Goal: Find specific page/section: Find specific page/section

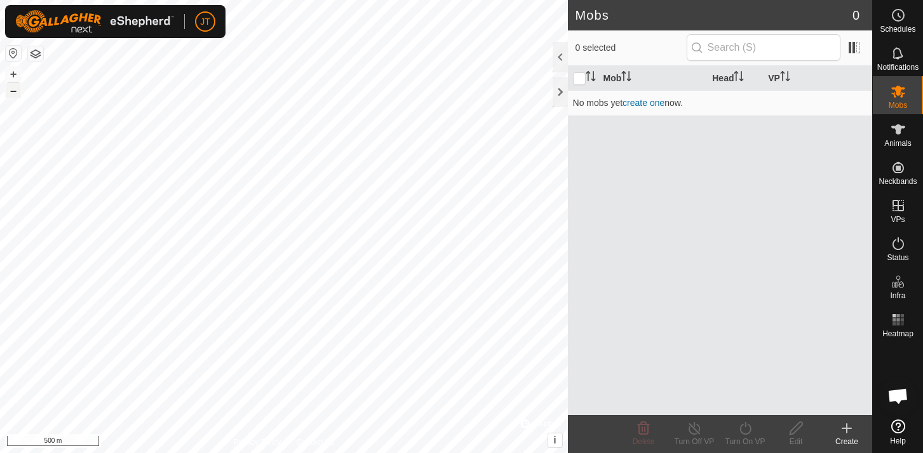
click at [16, 92] on button "–" at bounding box center [13, 90] width 15 height 15
click at [15, 72] on button "+" at bounding box center [13, 74] width 15 height 15
click at [240, 0] on html "JT Schedules Notifications Mobs Animals Neckbands VPs Status Infra Heatmap Help…" at bounding box center [461, 226] width 923 height 453
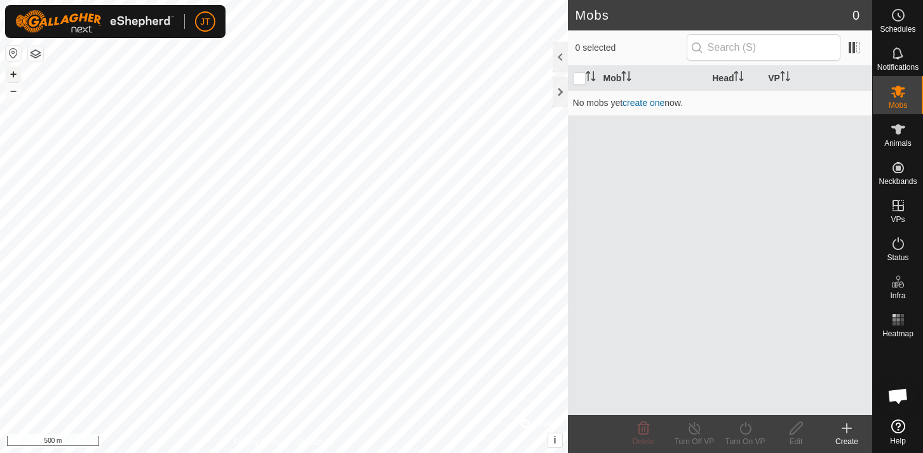
click at [16, 73] on button "+" at bounding box center [13, 74] width 15 height 15
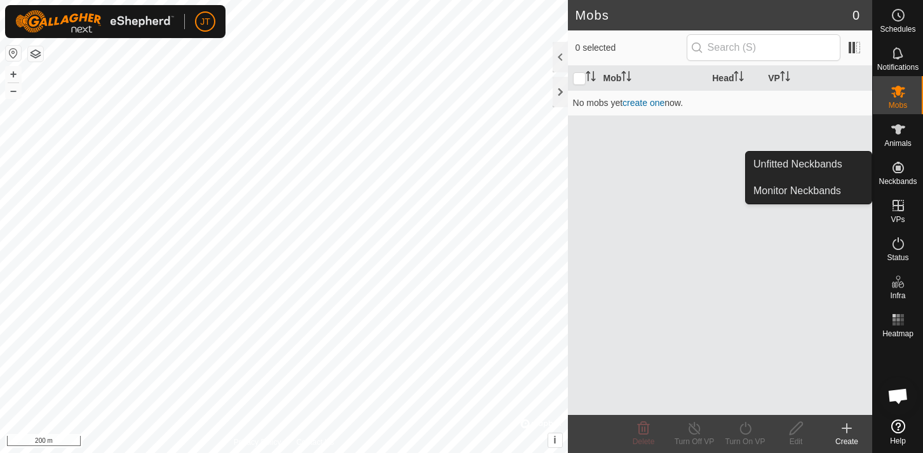
click at [898, 166] on icon at bounding box center [897, 167] width 11 height 11
click at [819, 167] on link "Unfitted Neckbands" at bounding box center [809, 164] width 126 height 25
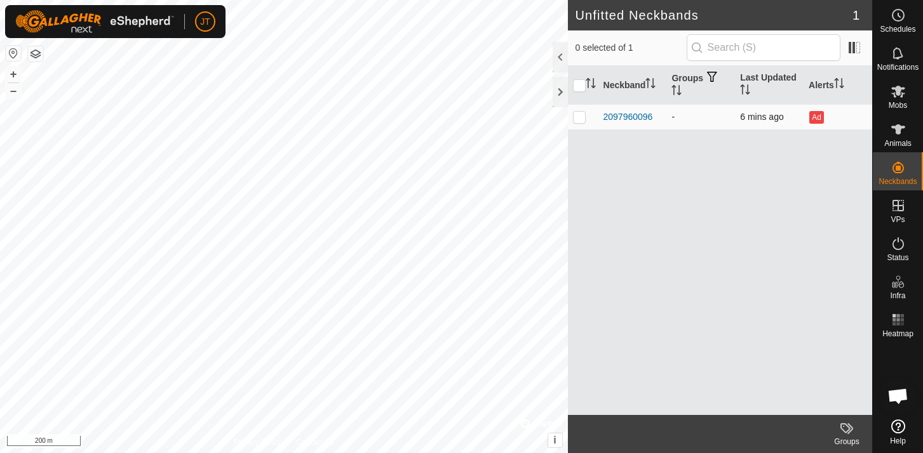
click at [581, 112] on p-checkbox at bounding box center [579, 117] width 13 height 10
checkbox input "true"
click at [13, 75] on button "+" at bounding box center [13, 74] width 15 height 15
click at [12, 76] on button "+" at bounding box center [13, 74] width 15 height 15
